Goal: Check status: Check status

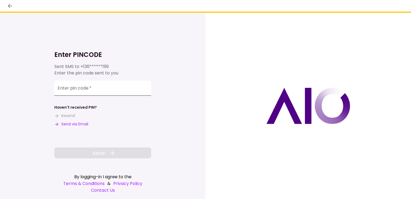
click at [124, 86] on input "Enter pin code   *" at bounding box center [102, 87] width 97 height 15
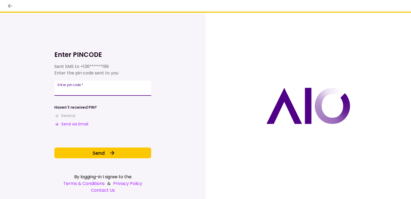
type input "******"
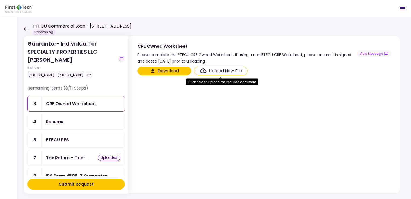
click at [26, 28] on icon at bounding box center [26, 29] width 5 height 4
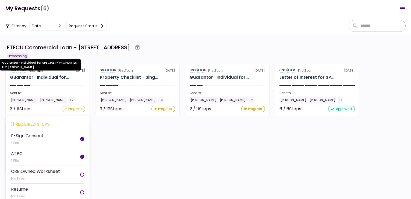
click at [32, 77] on div "Guarantor- Individual for..." at bounding box center [39, 77] width 59 height 6
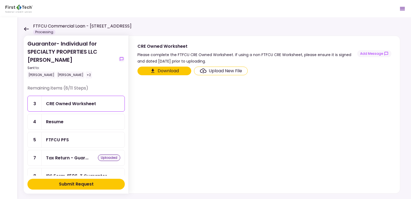
click at [25, 27] on icon at bounding box center [26, 29] width 5 height 4
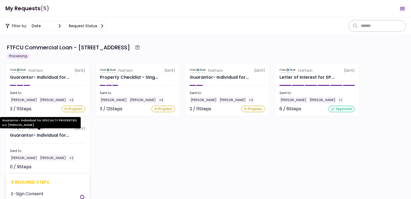
click at [20, 136] on div "Guarantor- Individual for..." at bounding box center [39, 135] width 59 height 6
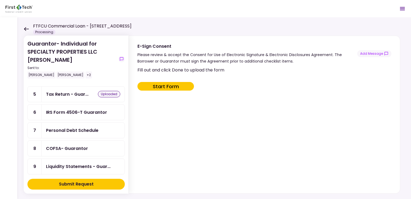
scroll to position [82, 0]
click at [26, 28] on icon at bounding box center [26, 29] width 5 height 4
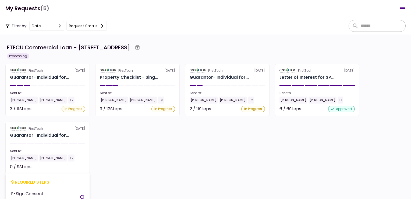
click at [24, 140] on section "FirstTech [DATE] Guarantor- Individual for... Sent to: [PERSON_NAME] [PERSON_NA…" at bounding box center [47, 147] width 84 height 52
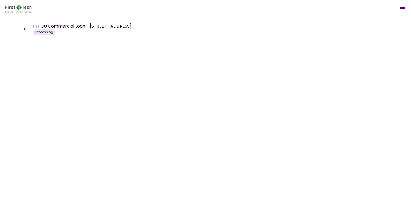
click at [24, 28] on icon at bounding box center [26, 29] width 5 height 4
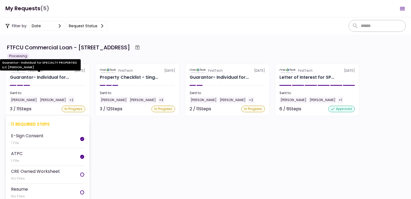
click at [32, 75] on div "Guarantor- Individual for..." at bounding box center [39, 77] width 59 height 6
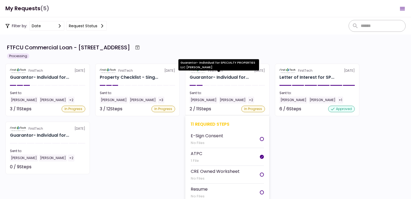
click at [205, 77] on div "Guarantor- Individual for..." at bounding box center [219, 77] width 59 height 6
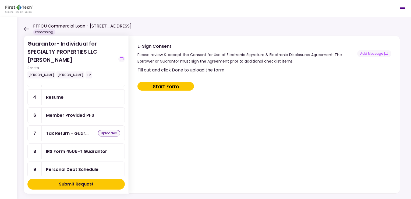
scroll to position [54, 0]
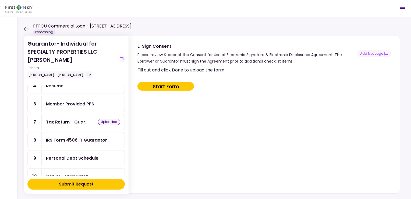
click at [25, 29] on icon at bounding box center [26, 29] width 5 height 4
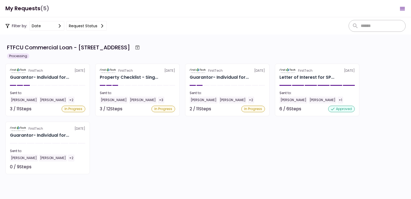
scroll to position [27, 0]
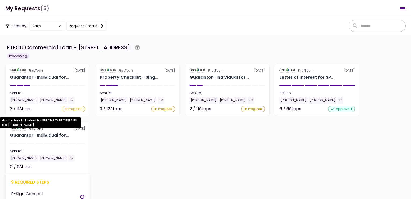
click at [39, 134] on div "Guarantor- Individual for..." at bounding box center [39, 135] width 59 height 6
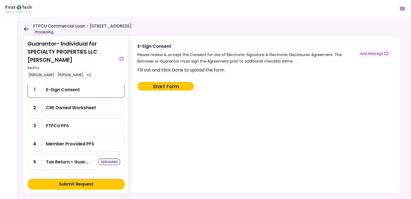
scroll to position [27, 0]
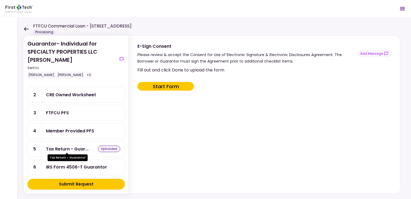
click at [67, 146] on div "Tax Return - Guar..." at bounding box center [67, 148] width 42 height 7
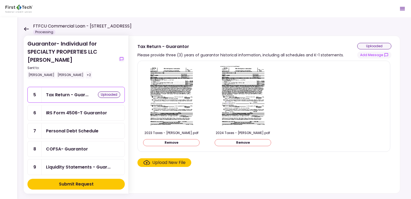
scroll to position [82, 0]
click at [26, 27] on icon at bounding box center [26, 29] width 5 height 4
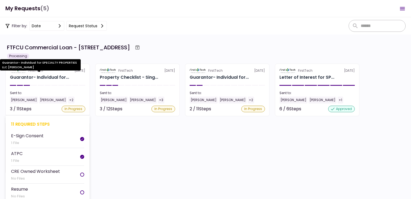
click at [21, 76] on div "Guarantor- Individual for..." at bounding box center [39, 77] width 59 height 6
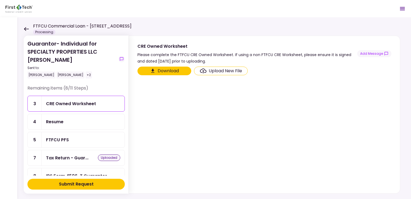
click at [60, 137] on div "FTFCU PFS" at bounding box center [57, 139] width 23 height 7
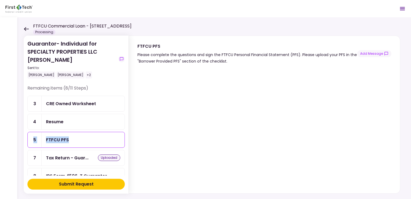
drag, startPoint x: 125, startPoint y: 116, endPoint x: 123, endPoint y: 135, distance: 19.7
click at [123, 135] on div "Remaining items (8/11 Steps) 3 CRE Owned Worksheet 4 Resume 5 FTFCU PFS 7 Tax R…" at bounding box center [75, 130] width 97 height 90
click at [26, 28] on icon at bounding box center [26, 29] width 5 height 4
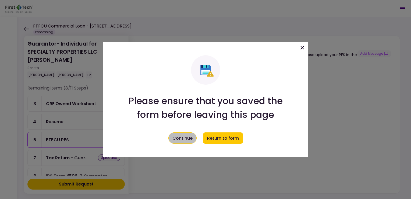
click at [178, 137] on button "Continue" at bounding box center [182, 137] width 28 height 11
